Goal: Task Accomplishment & Management: Use online tool/utility

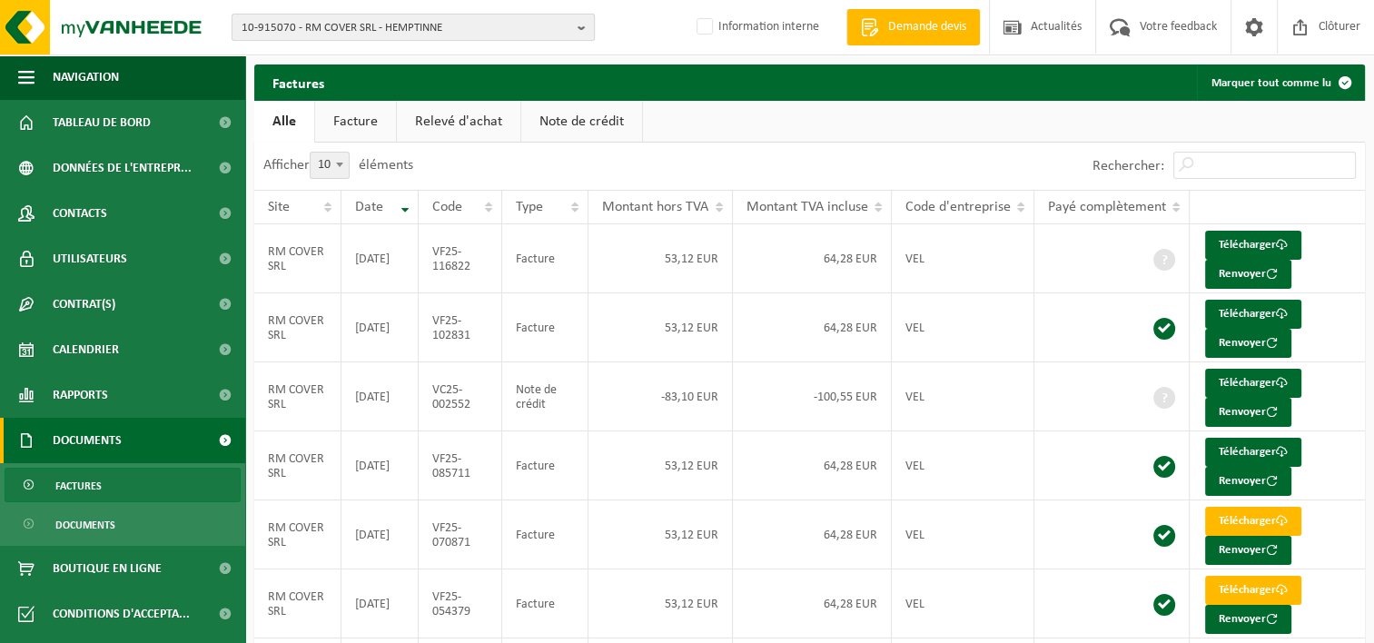
click at [407, 28] on span "10-915070 - RM COVER SRL - HEMPTINNE" at bounding box center [406, 28] width 329 height 27
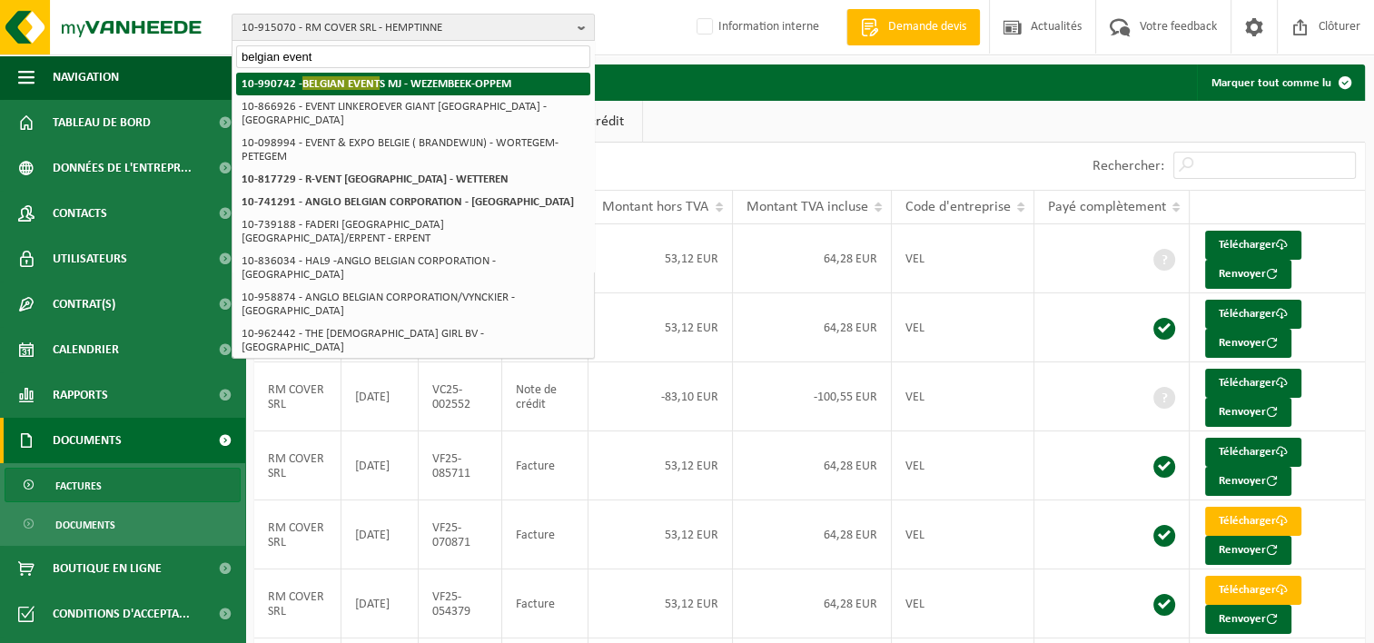
type input "belgian event"
click at [427, 84] on strong "10-990742 - BELGIAN EVENT S MJ - [GEOGRAPHIC_DATA]-OPPEM" at bounding box center [377, 83] width 270 height 14
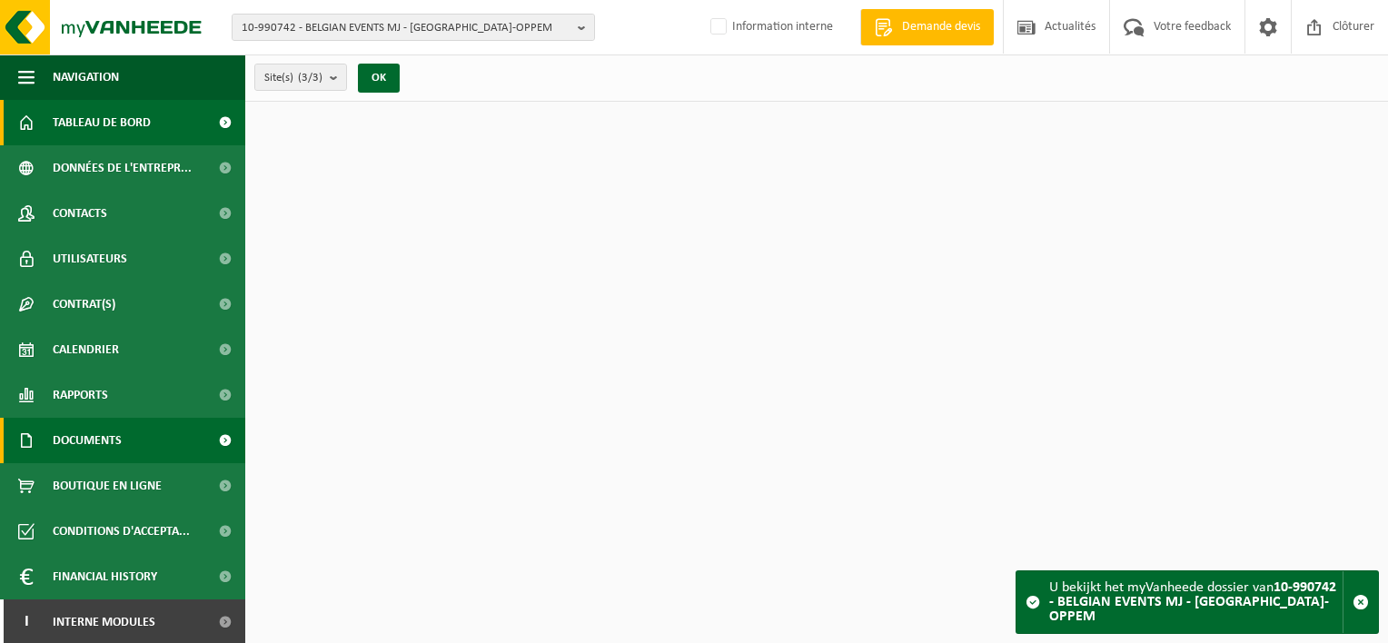
click at [133, 447] on link "Documents" at bounding box center [122, 440] width 245 height 45
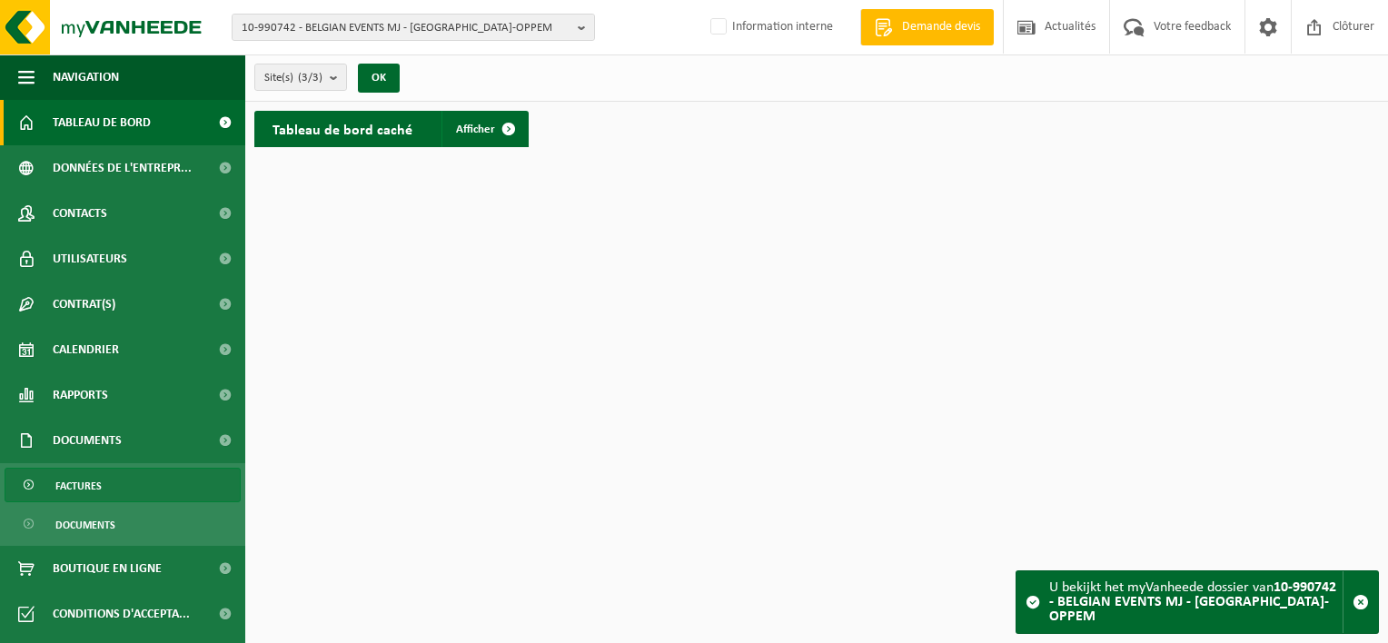
click at [143, 480] on link "Factures" at bounding box center [123, 485] width 236 height 35
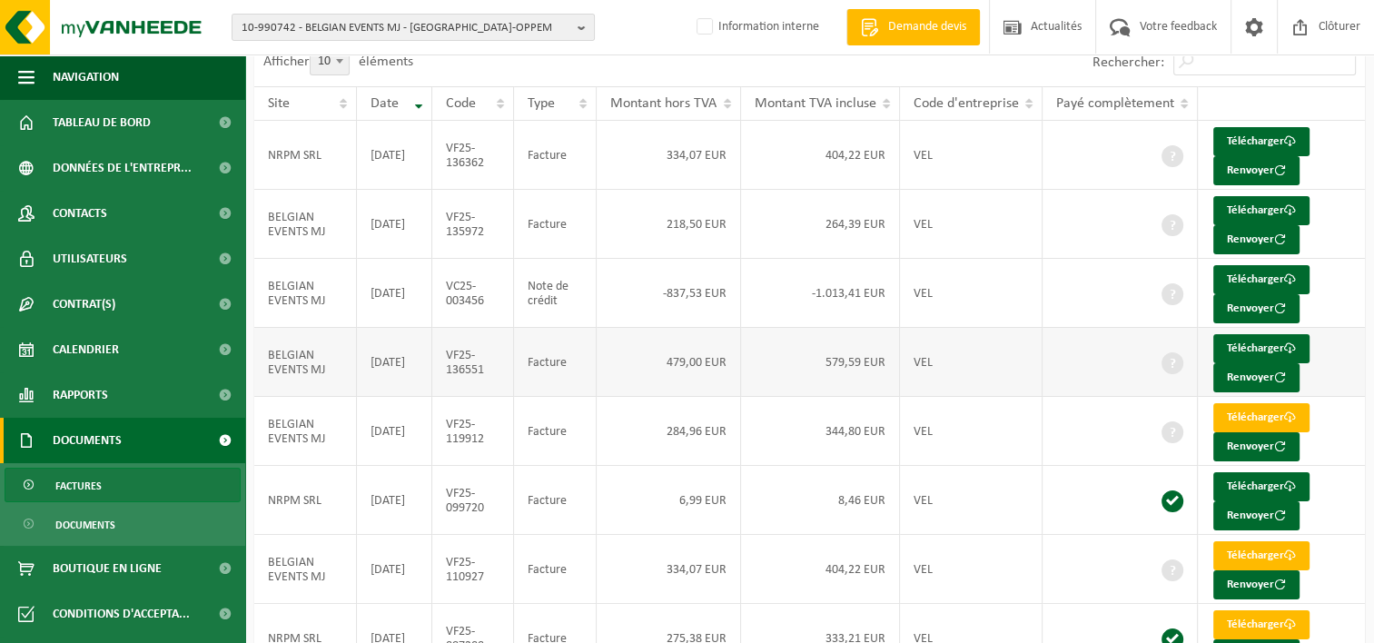
scroll to position [182, 0]
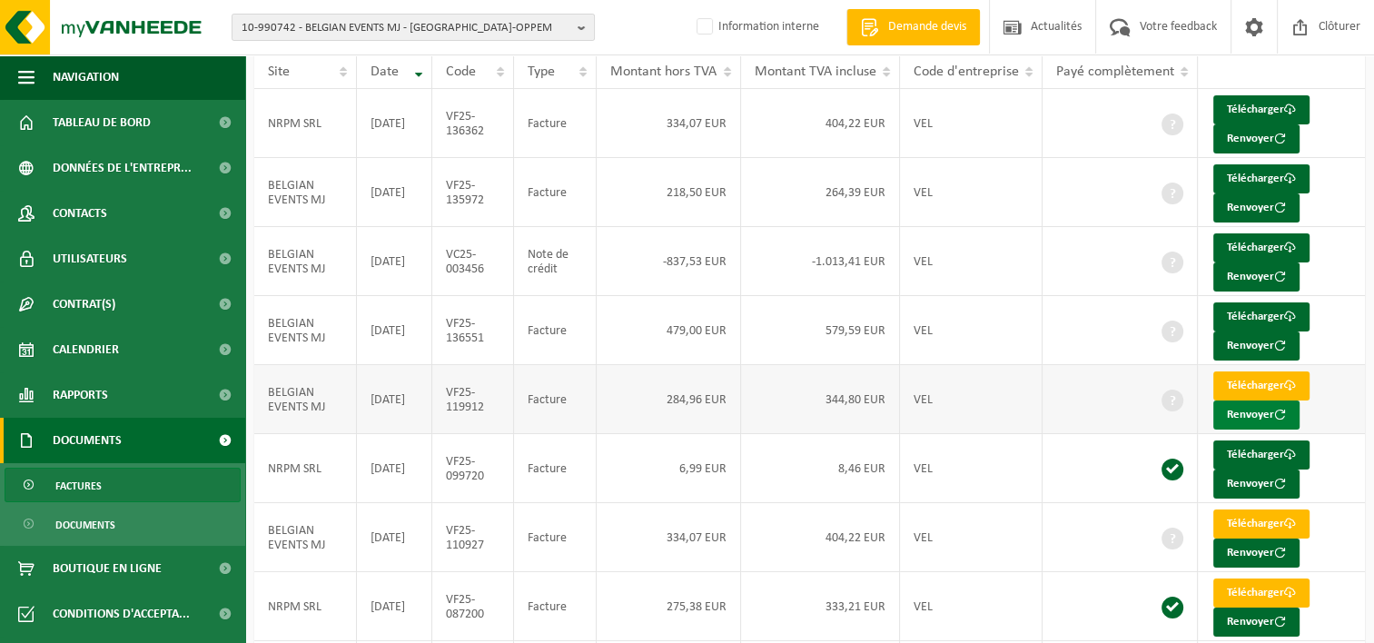
click at [1253, 411] on button "Renvoyer" at bounding box center [1256, 415] width 86 height 29
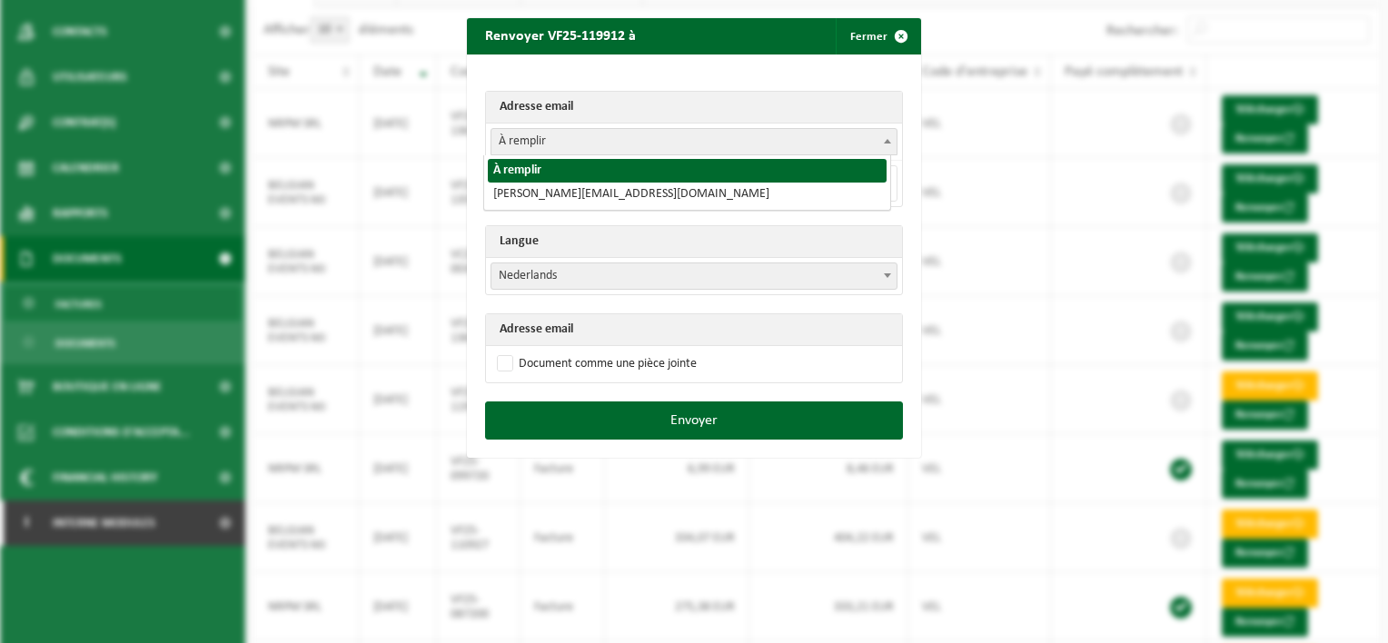
click at [621, 139] on span "À remplir" at bounding box center [693, 141] width 405 height 25
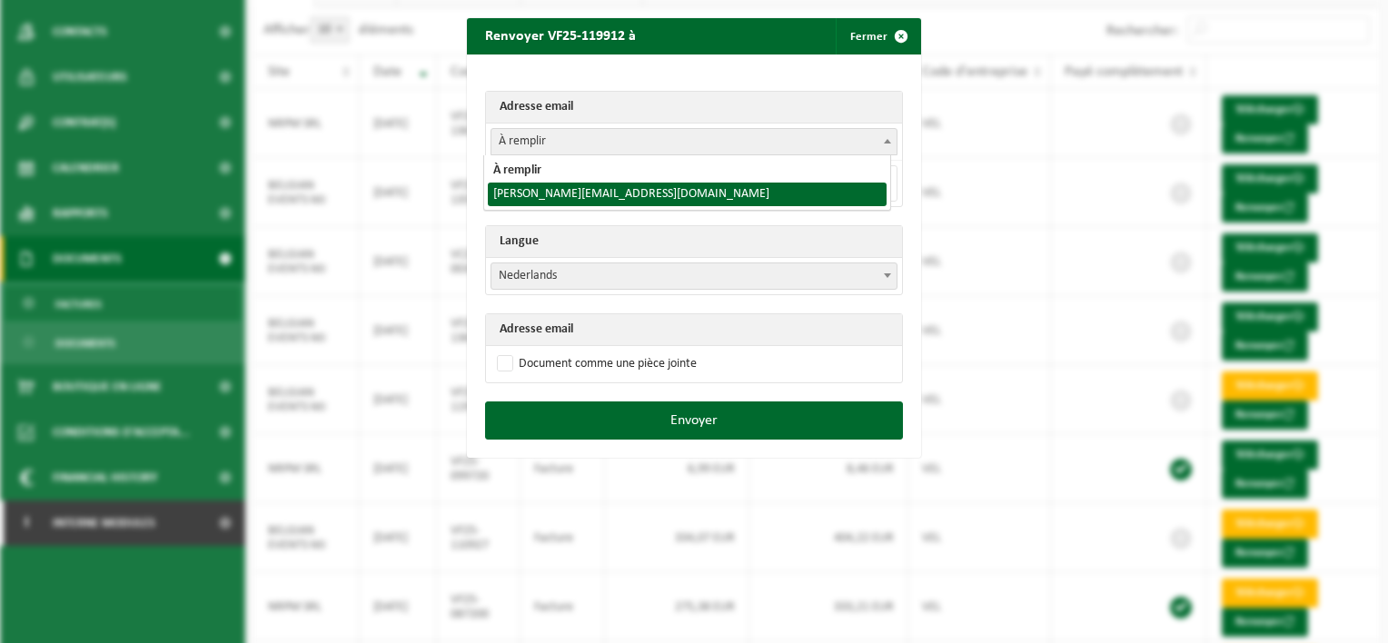
select select "john@bemj.be"
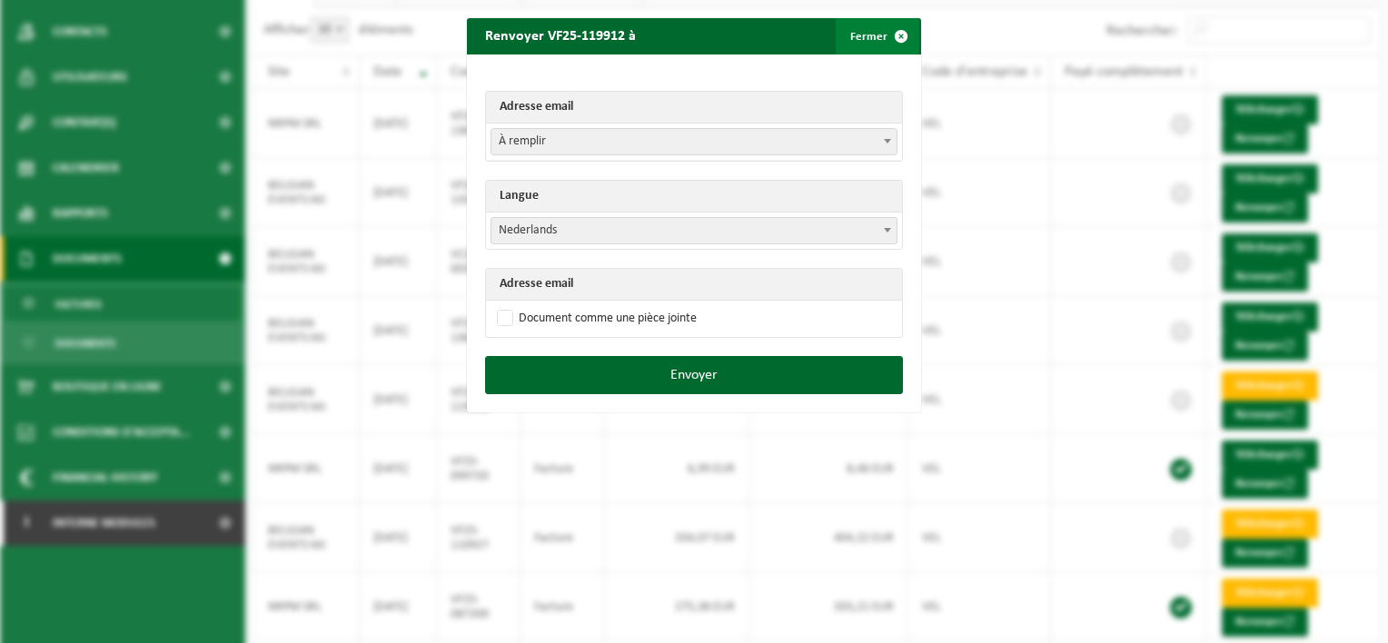
click at [892, 34] on span "button" at bounding box center [901, 36] width 36 height 36
